Goal: Communication & Community: Participate in discussion

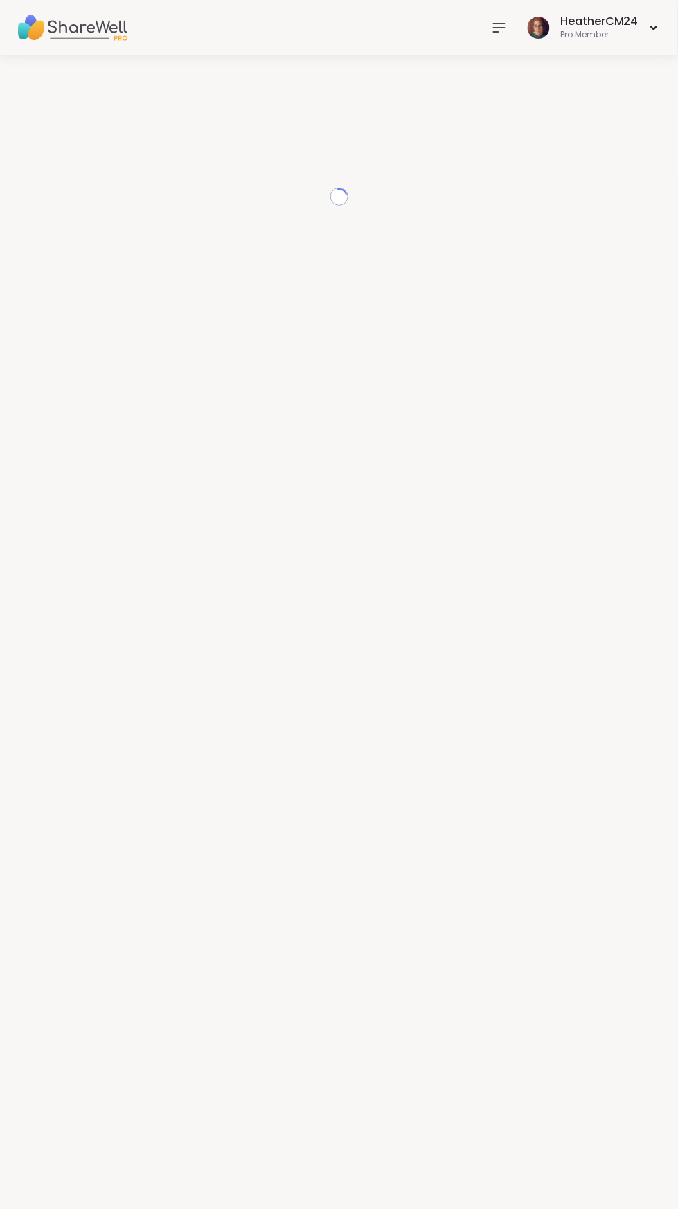
click at [496, 27] on icon at bounding box center [499, 28] width 11 height 8
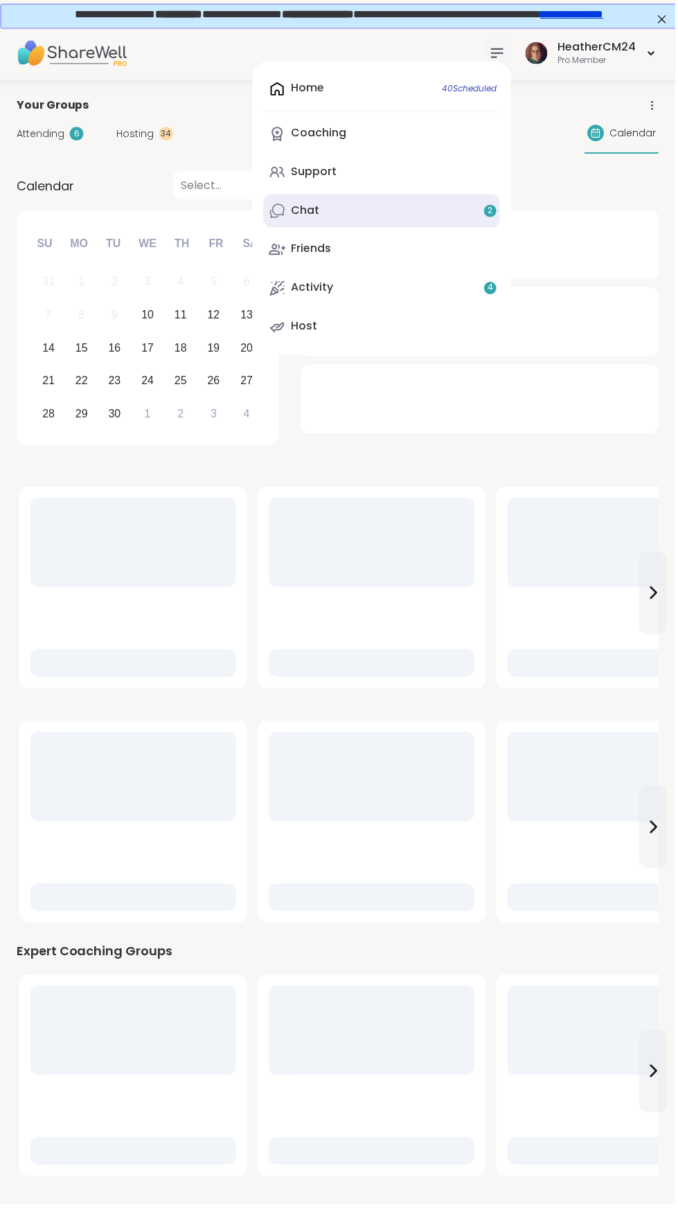
click at [333, 224] on link "Chat 2" at bounding box center [382, 211] width 237 height 33
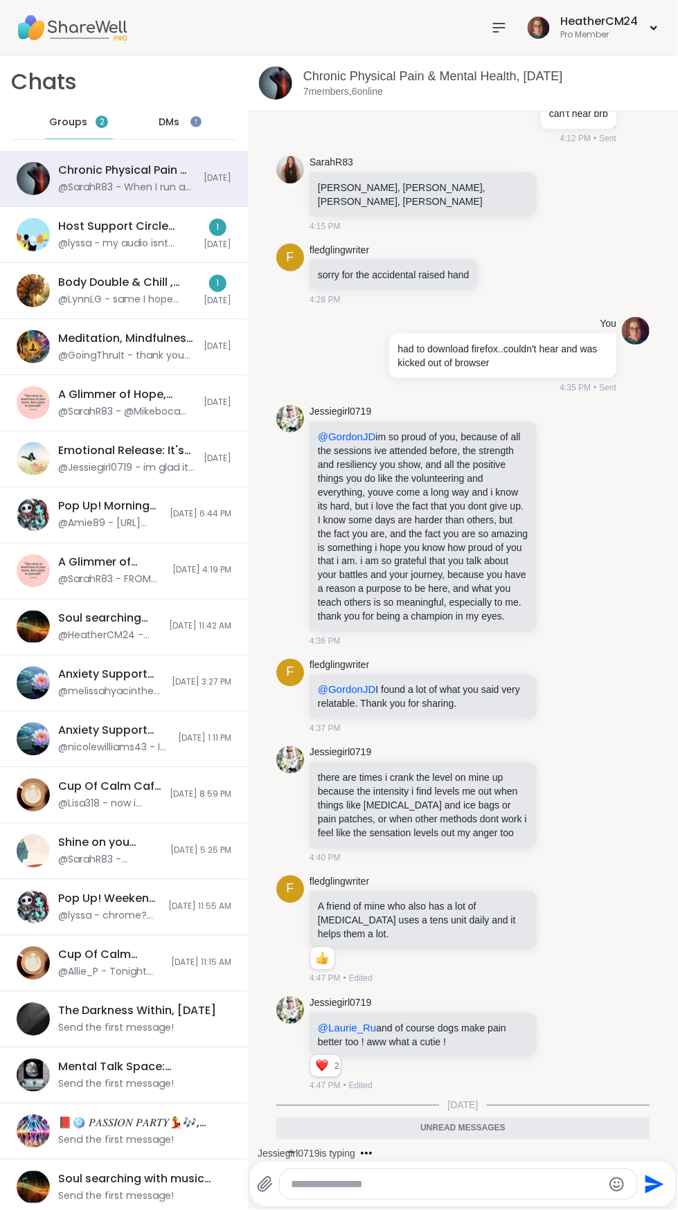
click at [304, 1185] on textarea "Type your message" at bounding box center [447, 1185] width 312 height 14
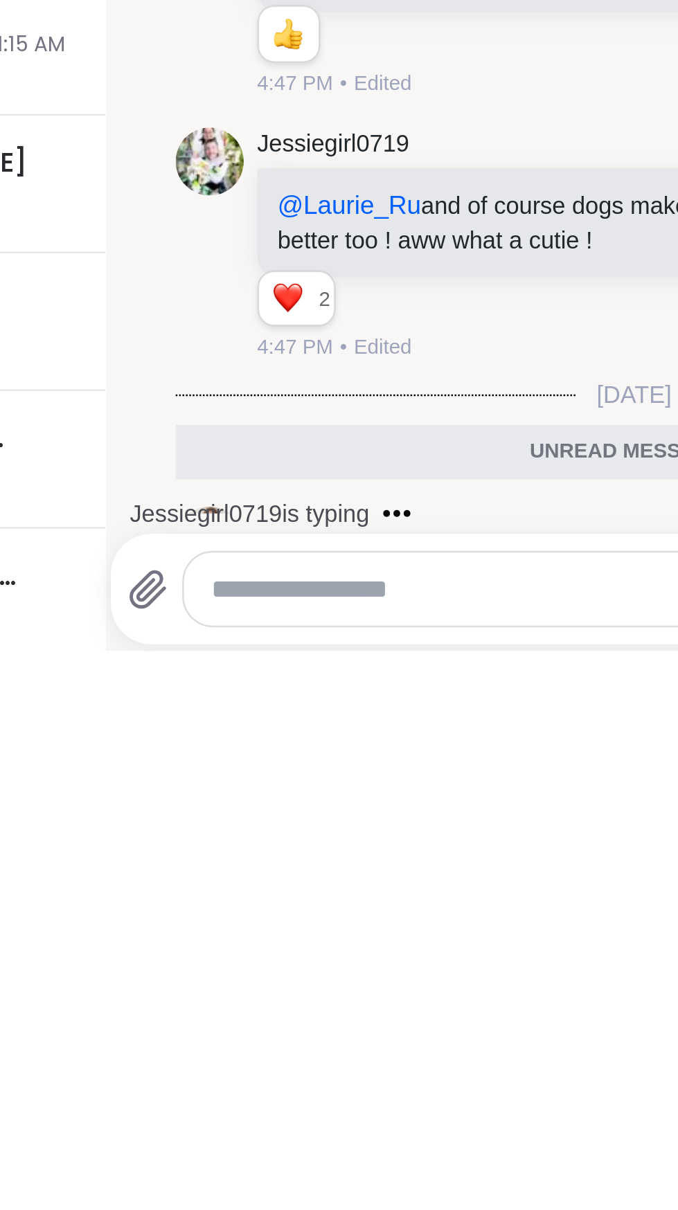
click at [268, 1186] on icon at bounding box center [265, 1185] width 17 height 17
click at [0, 0] on input "file" at bounding box center [0, 0] width 0 height 0
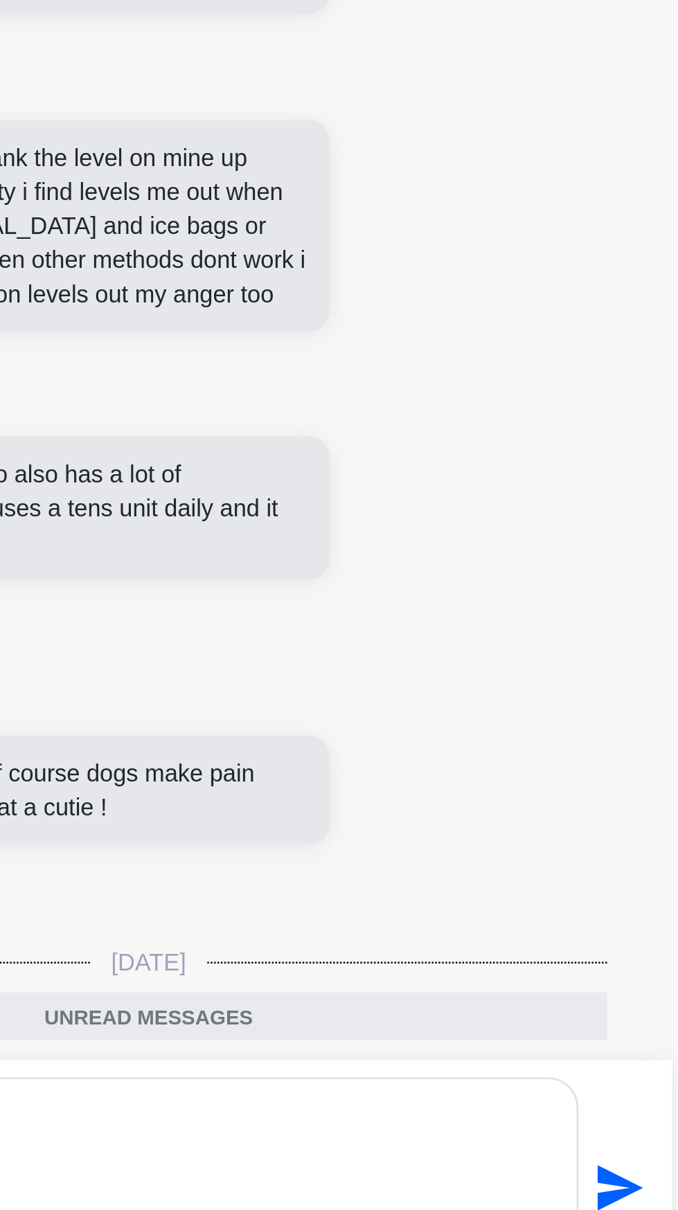
scroll to position [39, 0]
click at [654, 1155] on icon "Send" at bounding box center [653, 1156] width 22 height 22
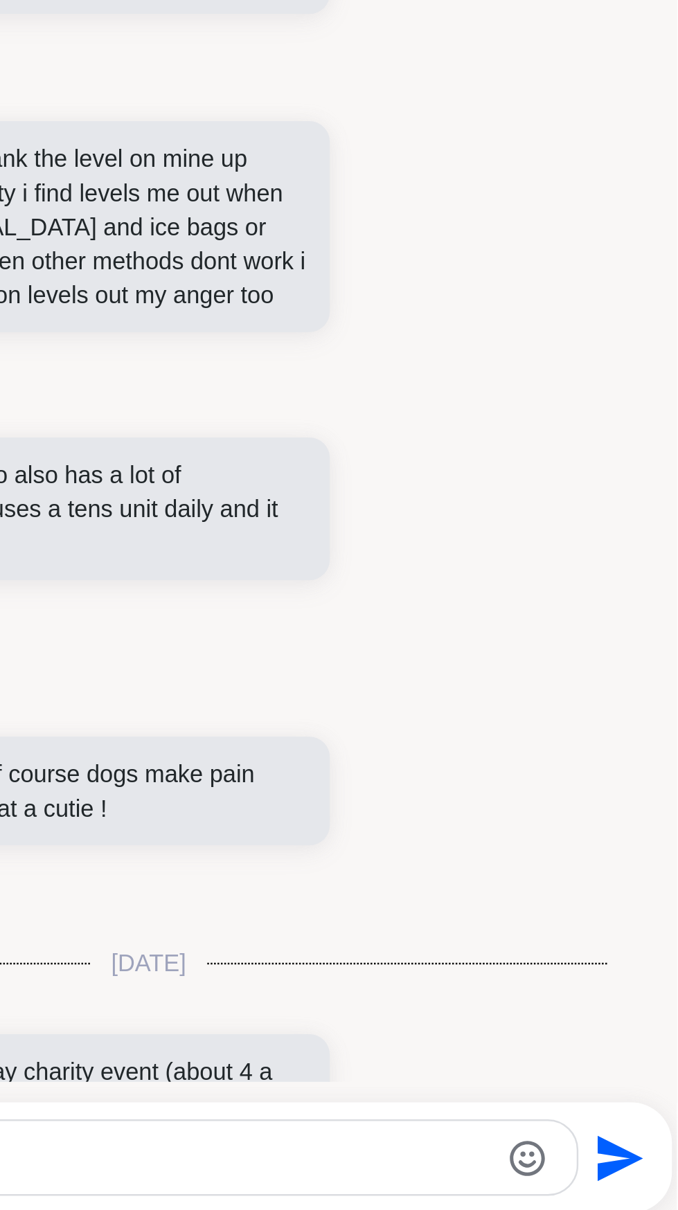
scroll to position [1070, 0]
